Goal: Task Accomplishment & Management: Use online tool/utility

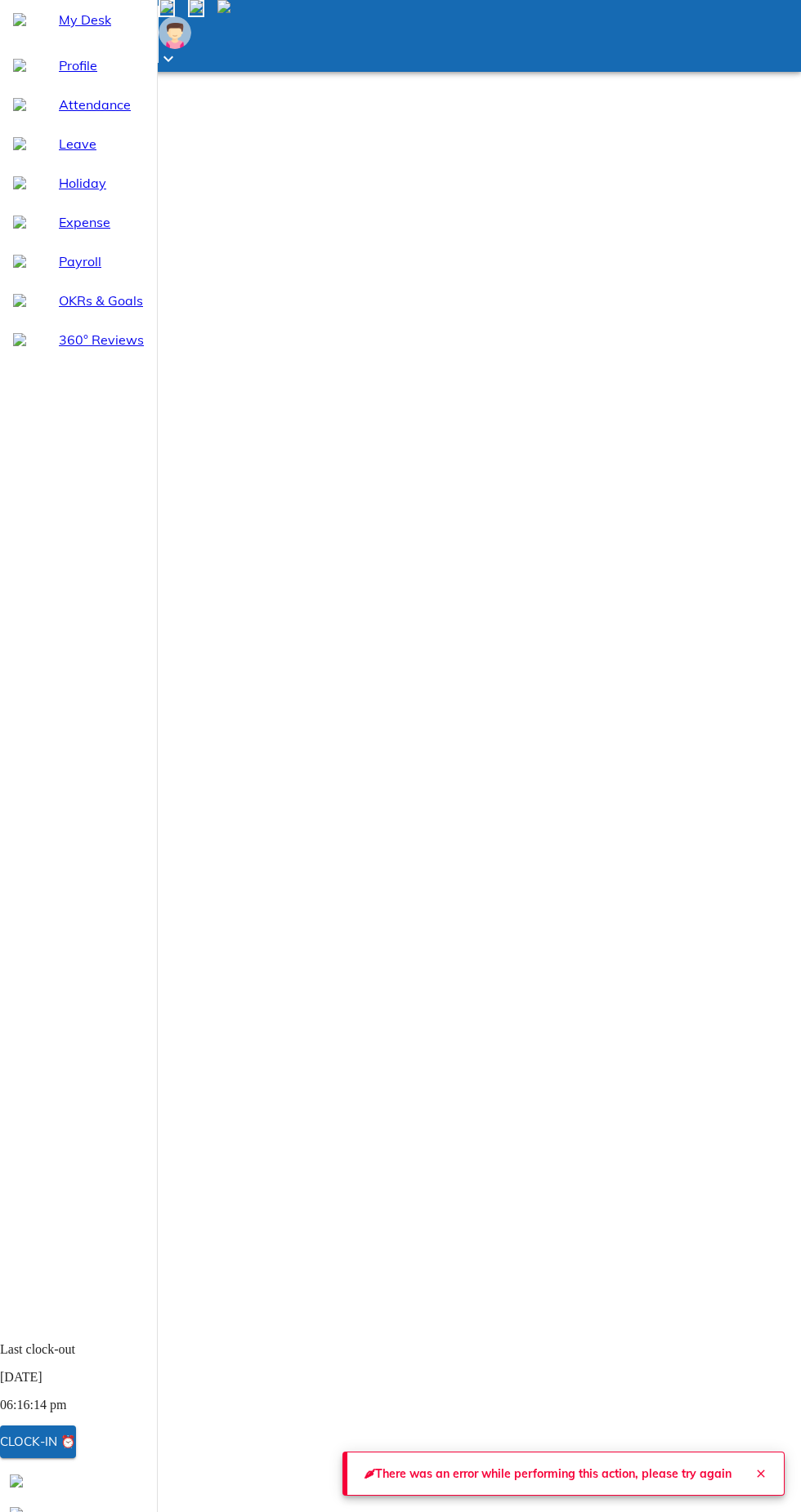
click at [73, 114] on span "Attendance" at bounding box center [101, 104] width 85 height 20
select select "9"
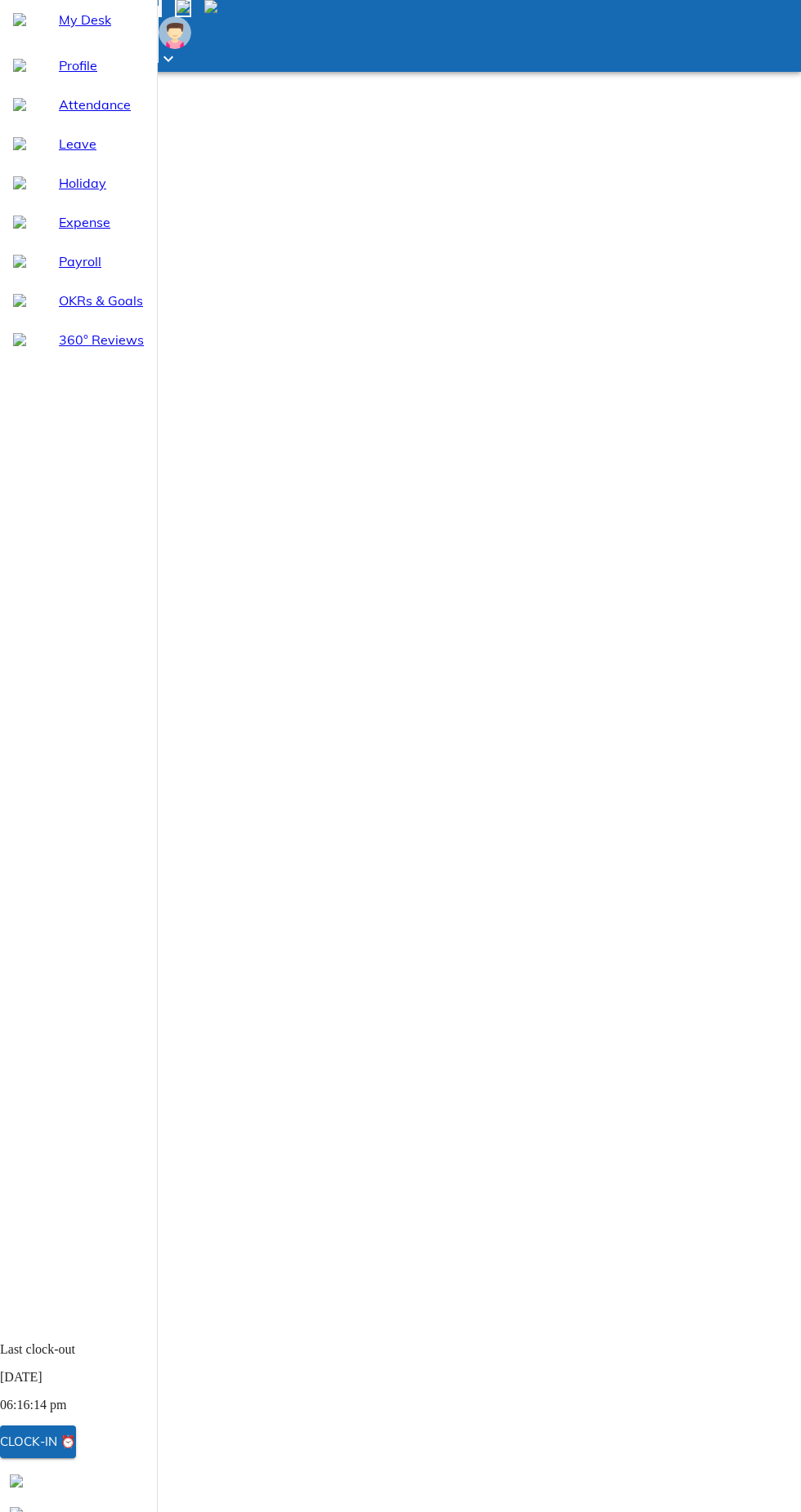
select select "9"
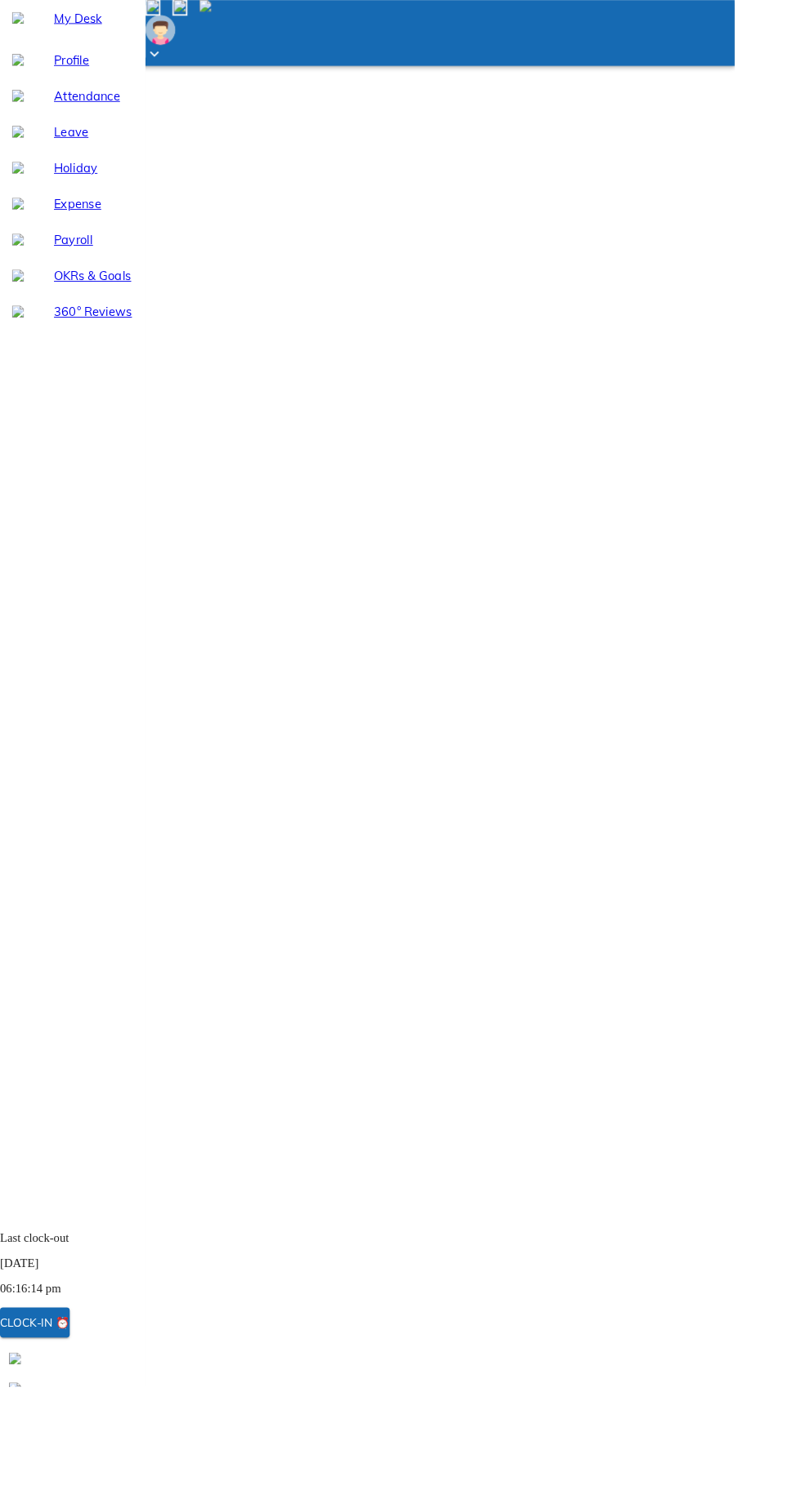
click at [76, 1453] on div "Clock-in ⏰" at bounding box center [38, 1442] width 76 height 21
